Goal: Task Accomplishment & Management: Use online tool/utility

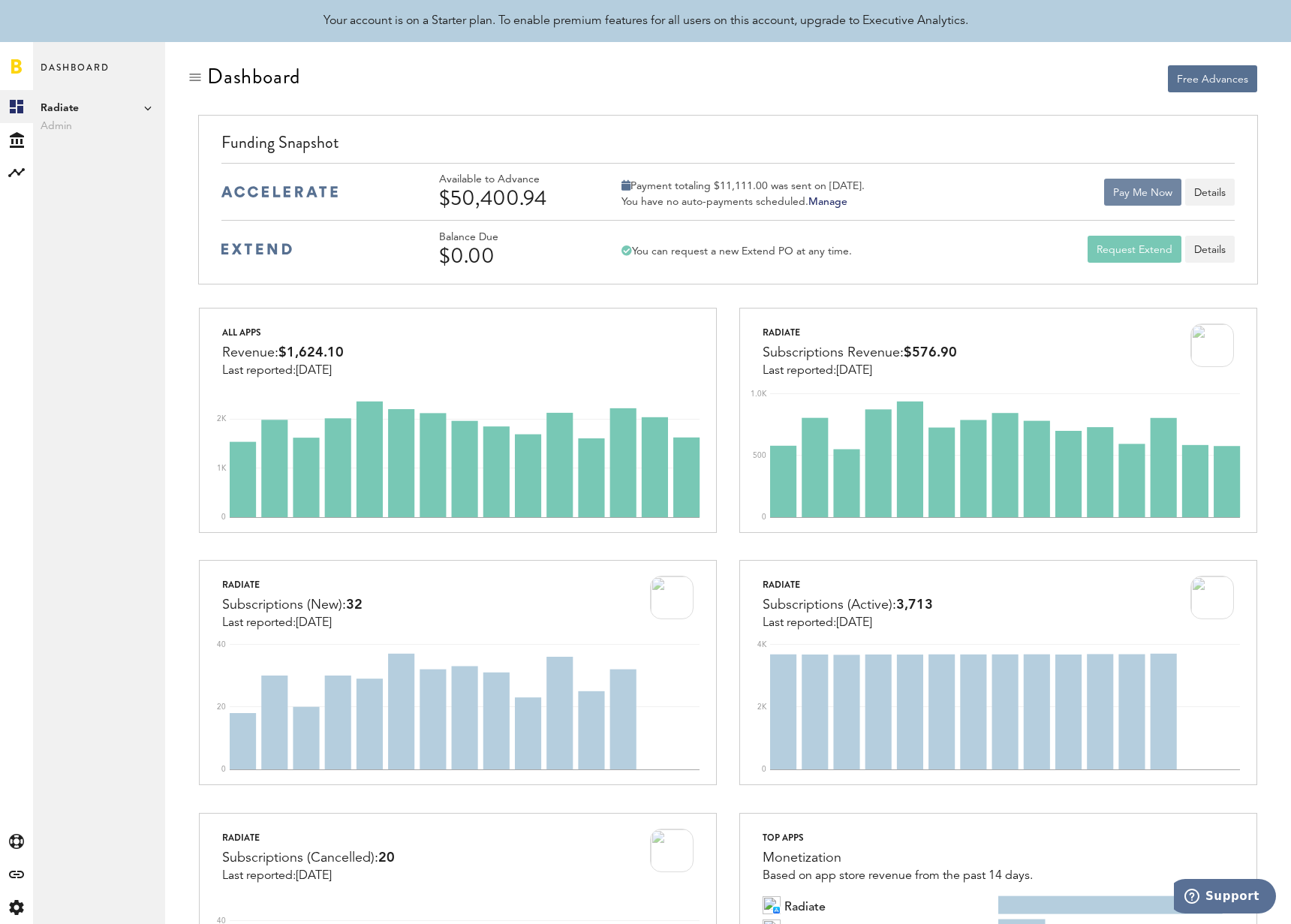
click at [1135, 189] on button "Pay Me Now" at bounding box center [1143, 192] width 78 height 27
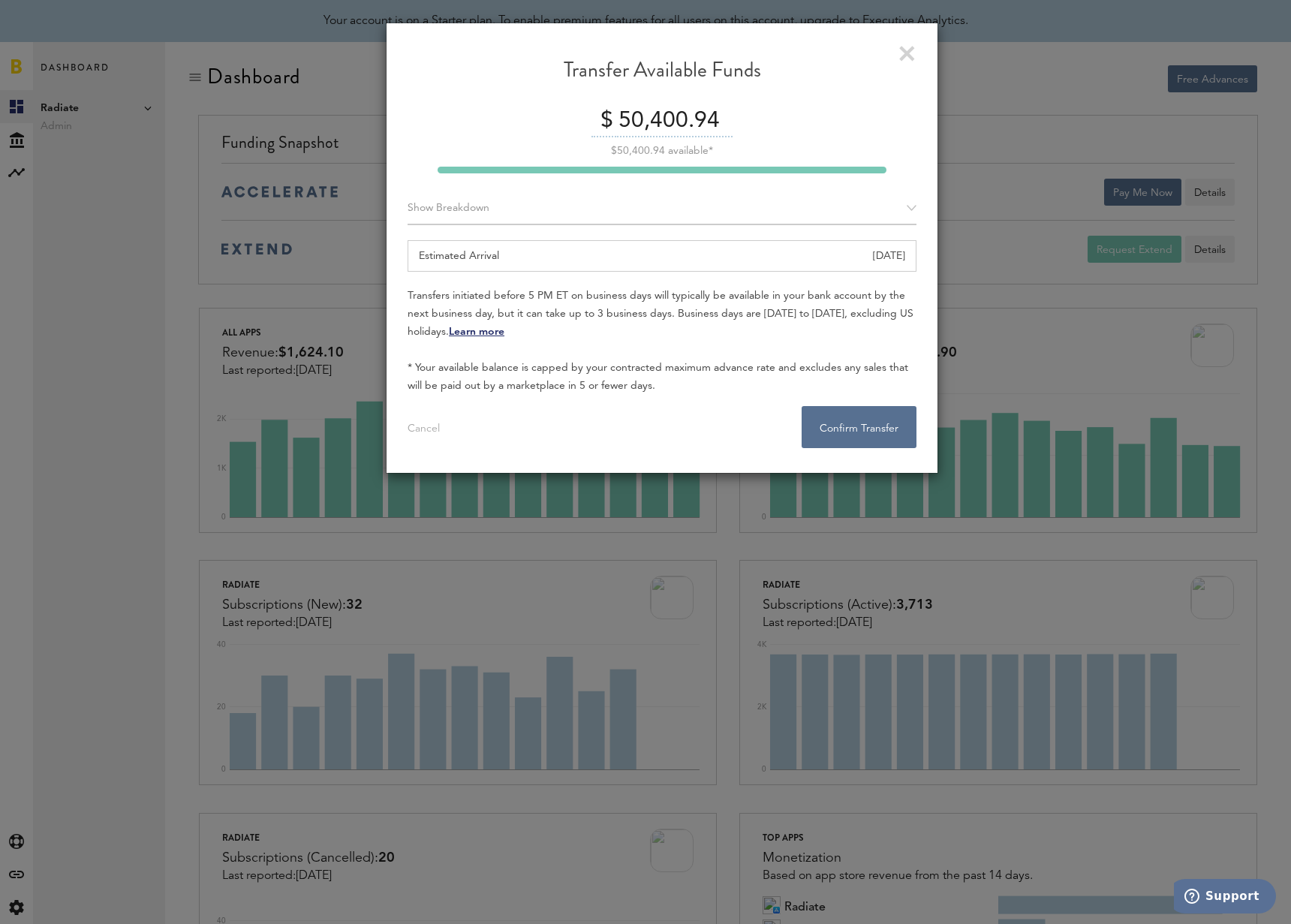
click at [515, 253] on div "Estimated Arrival [DATE]" at bounding box center [662, 256] width 509 height 31
click at [501, 253] on div "Estimated Arrival [DATE]" at bounding box center [662, 256] width 509 height 31
click at [644, 112] on input "50,400.94" at bounding box center [674, 122] width 118 height 31
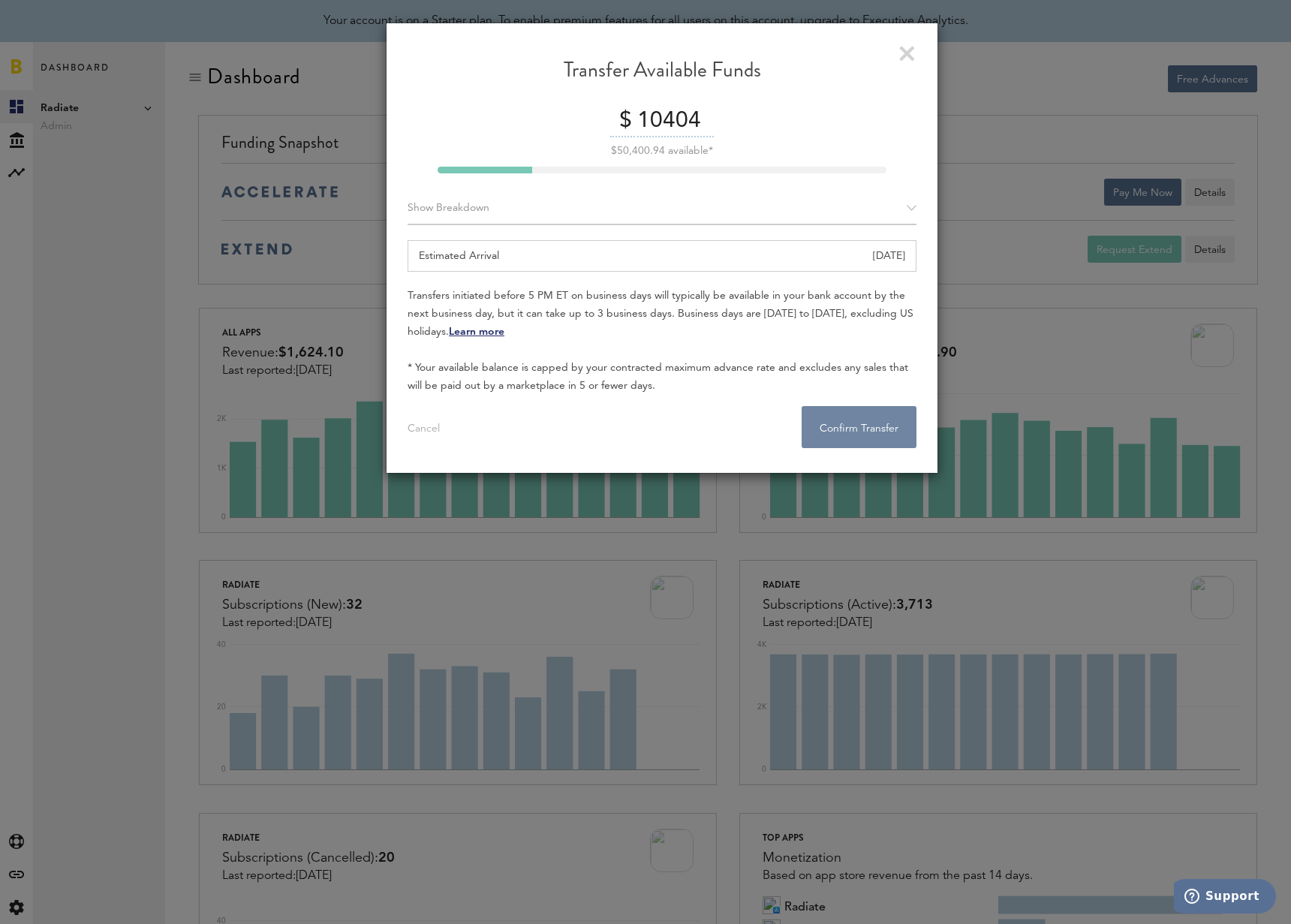
type input "10404"
click at [865, 433] on button "Confirm Transfer . . ." at bounding box center [859, 427] width 115 height 42
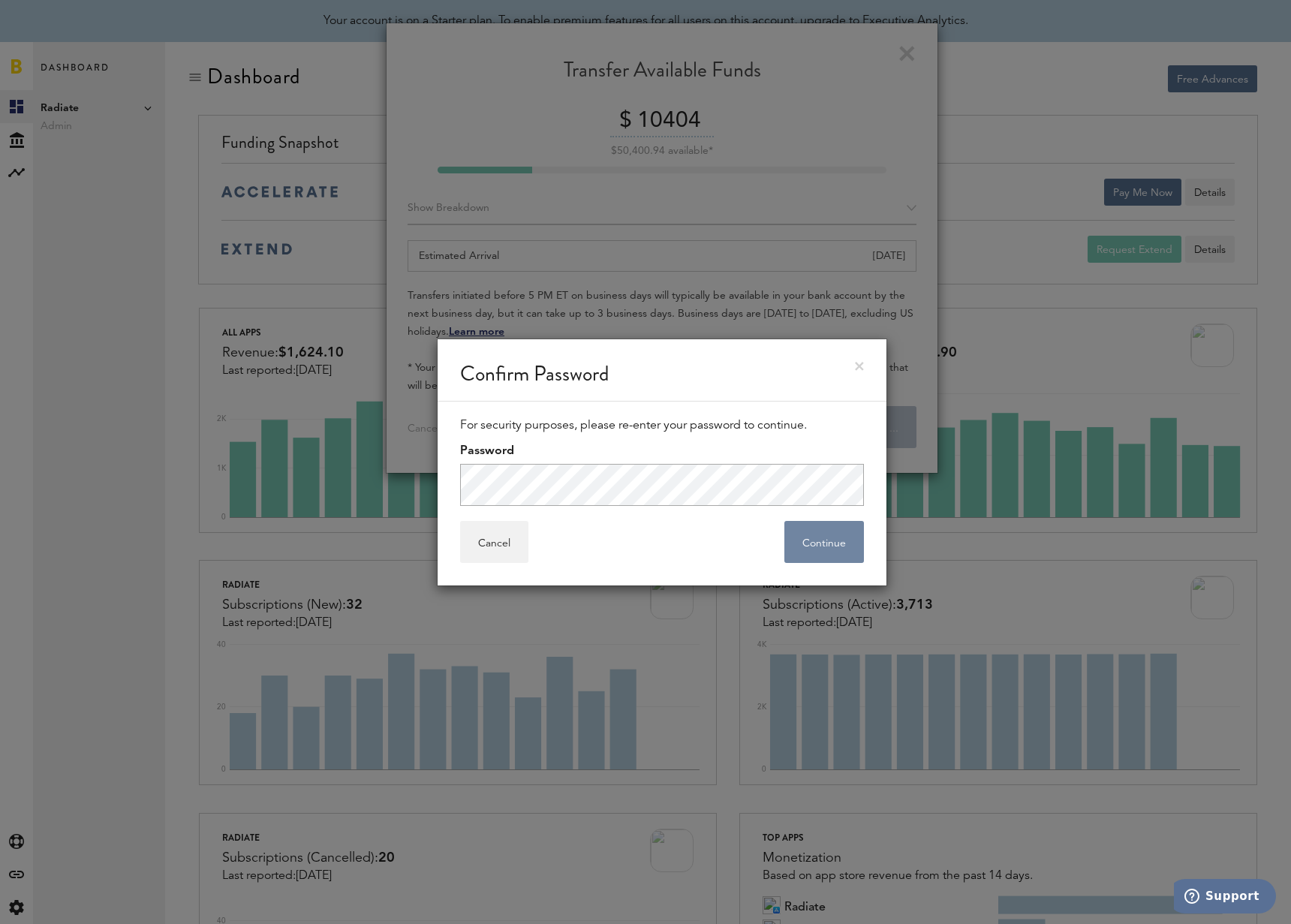
click at [817, 535] on button "Continue" at bounding box center [824, 542] width 79 height 42
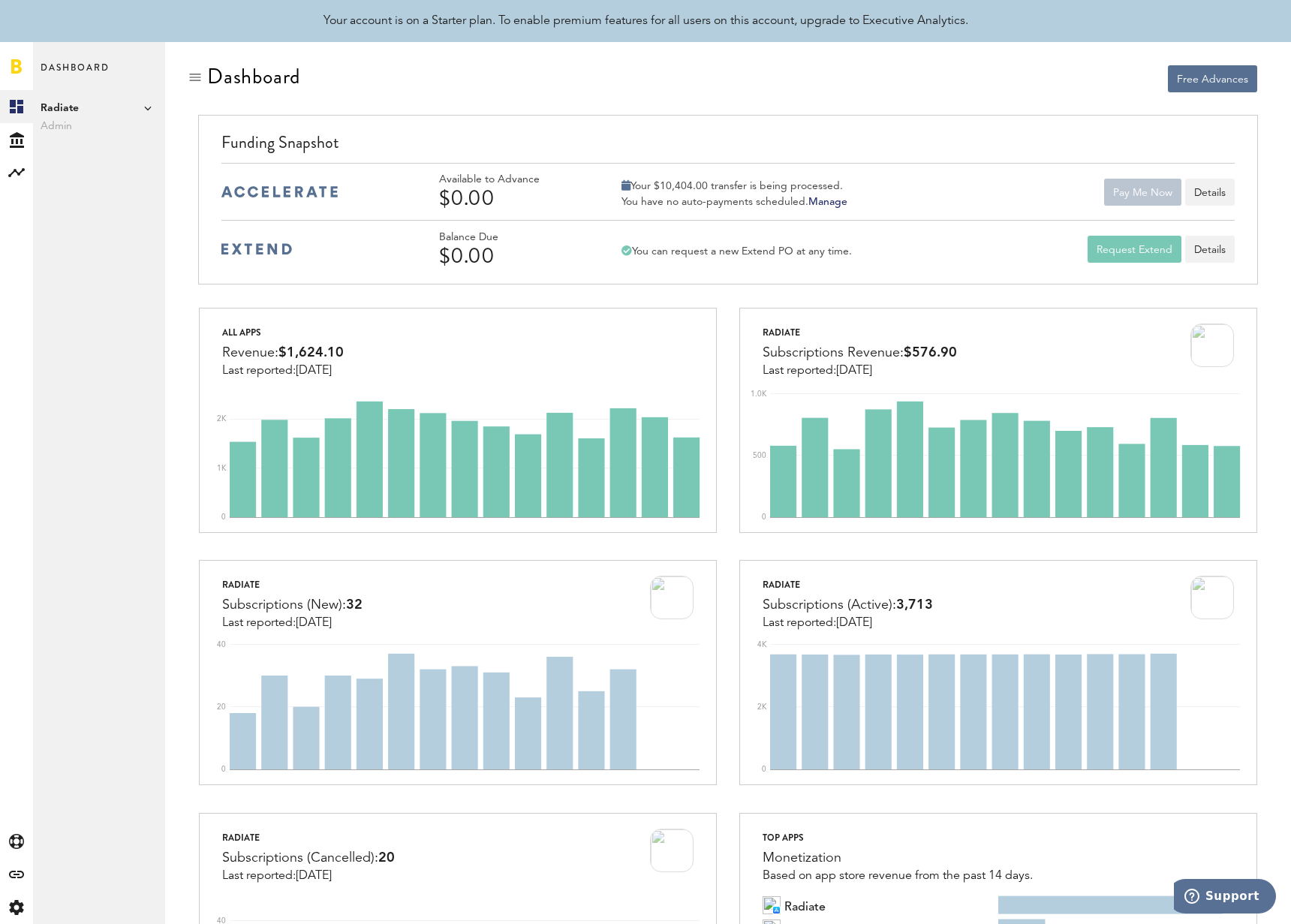
click at [705, 89] on div at bounding box center [457, 78] width 518 height 28
